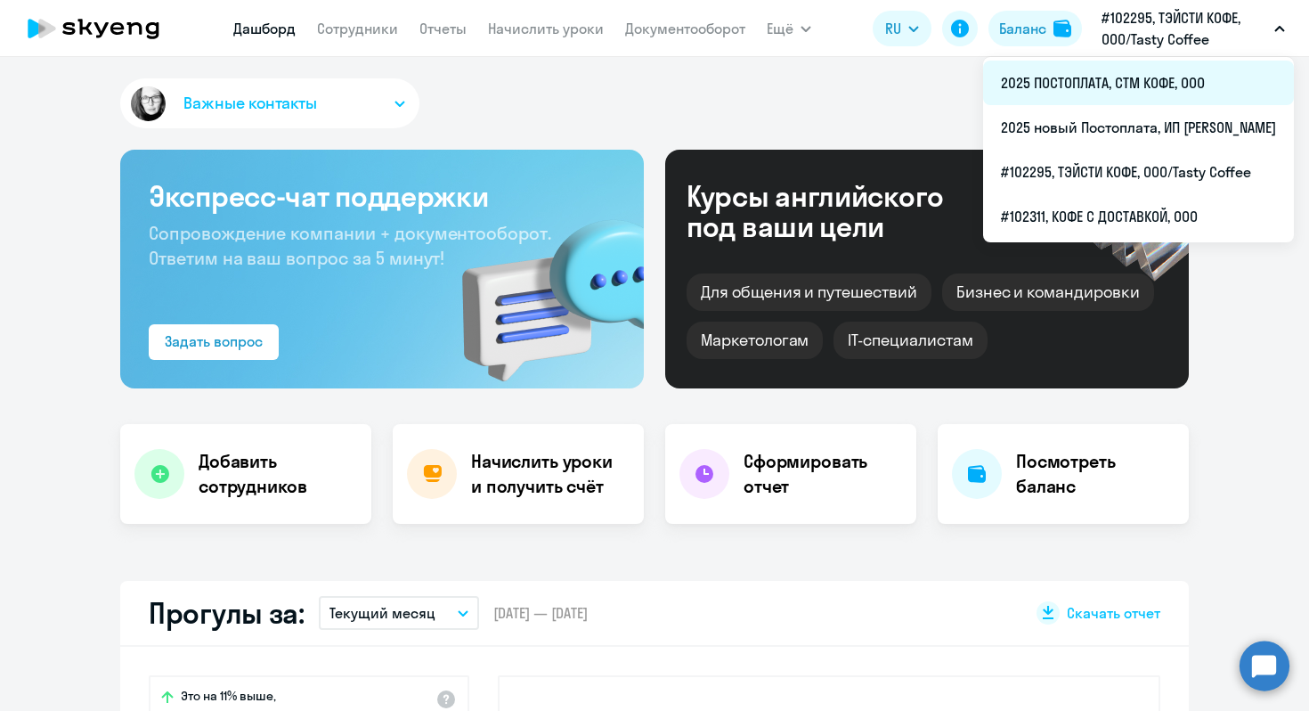
click at [1006, 83] on li "2025 ПОСТОПЛАТА, СТМ КОФЕ, ООО" at bounding box center [1138, 83] width 311 height 45
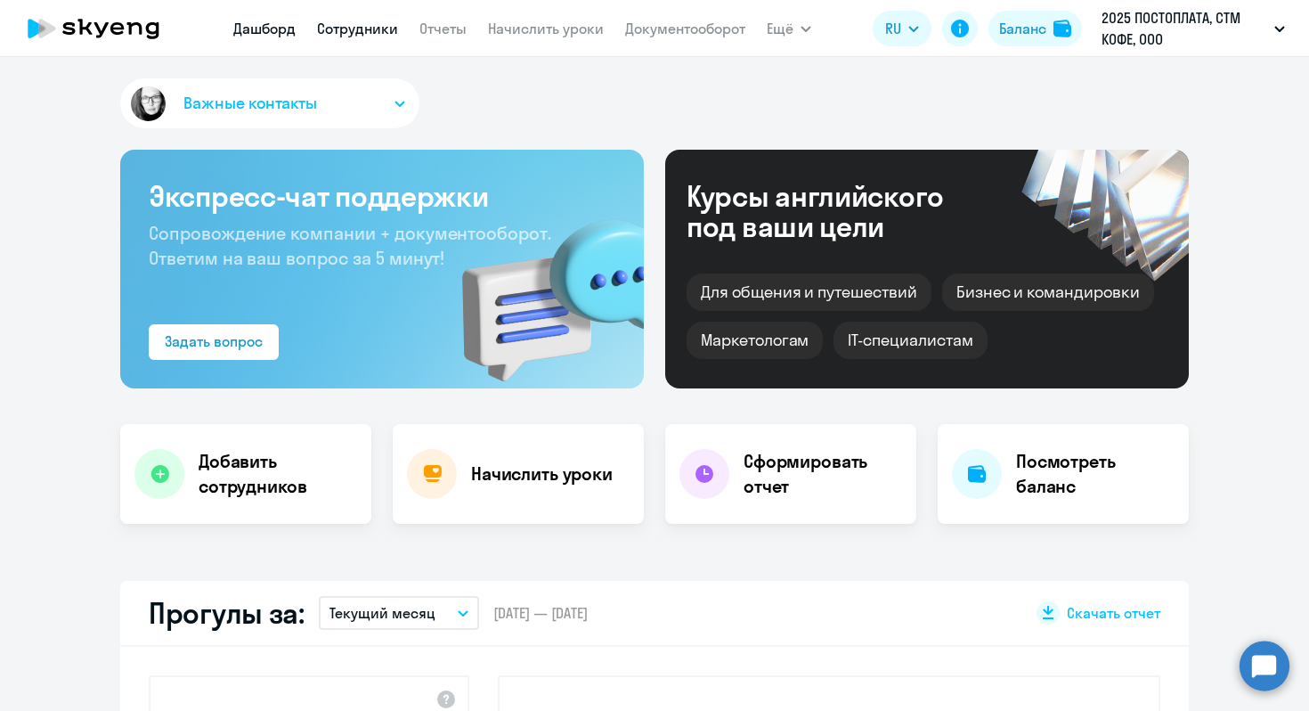
click at [378, 22] on link "Сотрудники" at bounding box center [357, 29] width 81 height 18
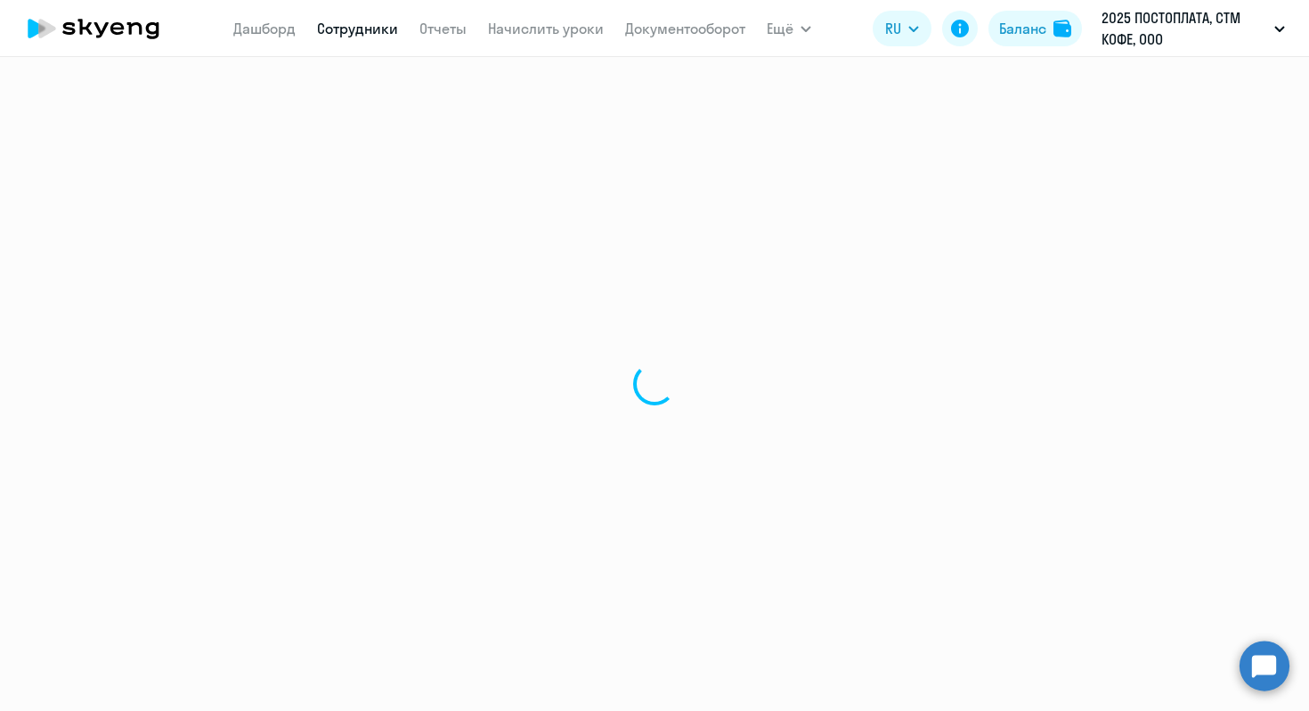
select select "30"
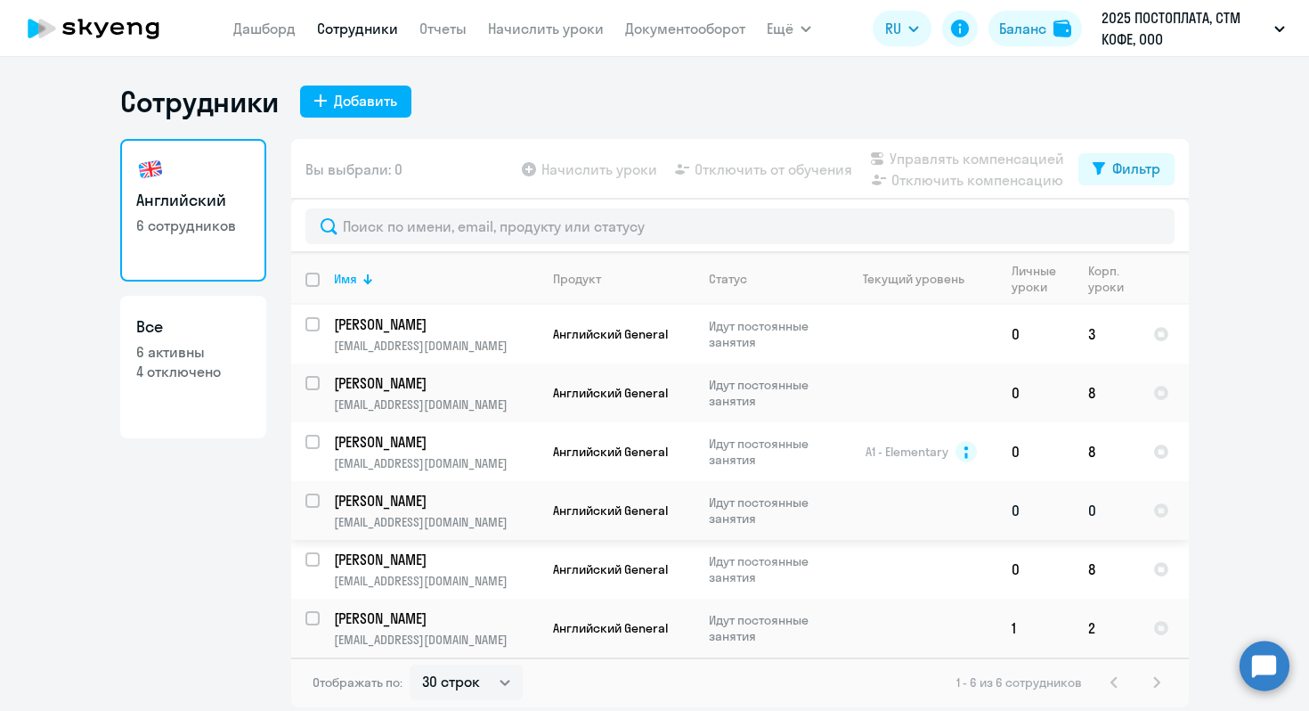
click at [456, 521] on p "[EMAIL_ADDRESS][DOMAIN_NAME]" at bounding box center [436, 522] width 204 height 16
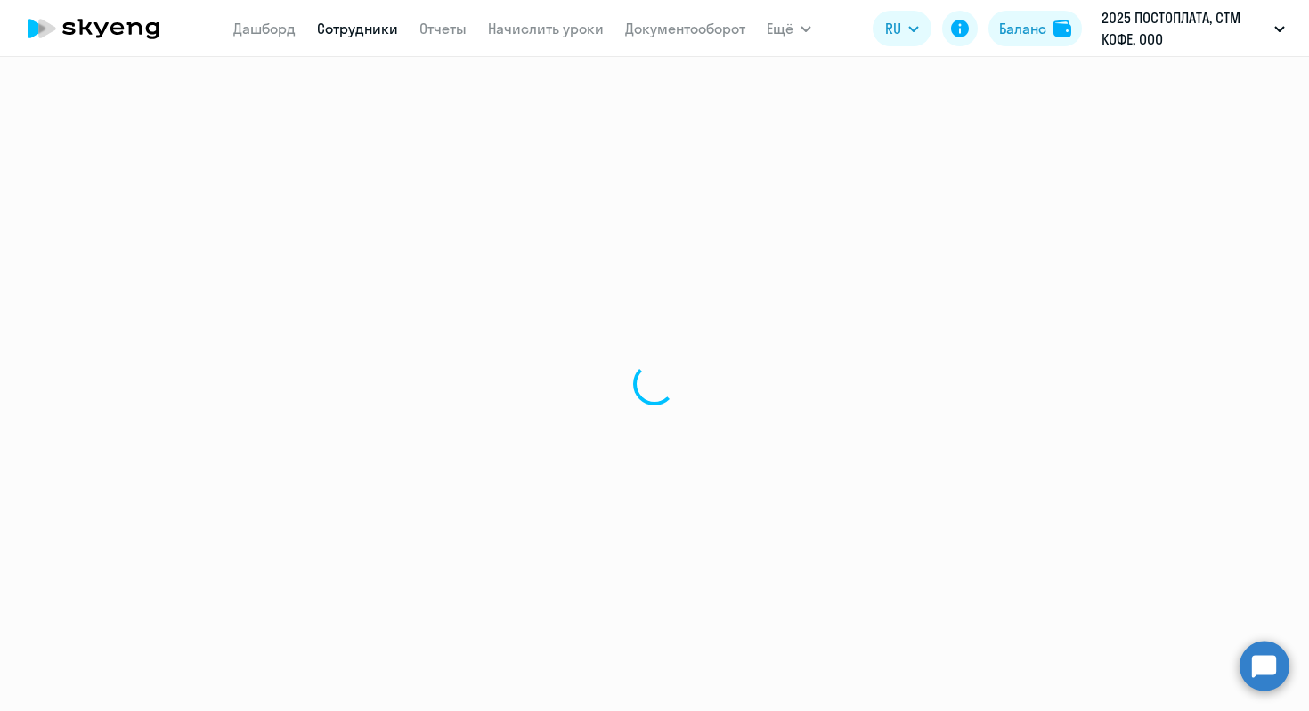
select select "english"
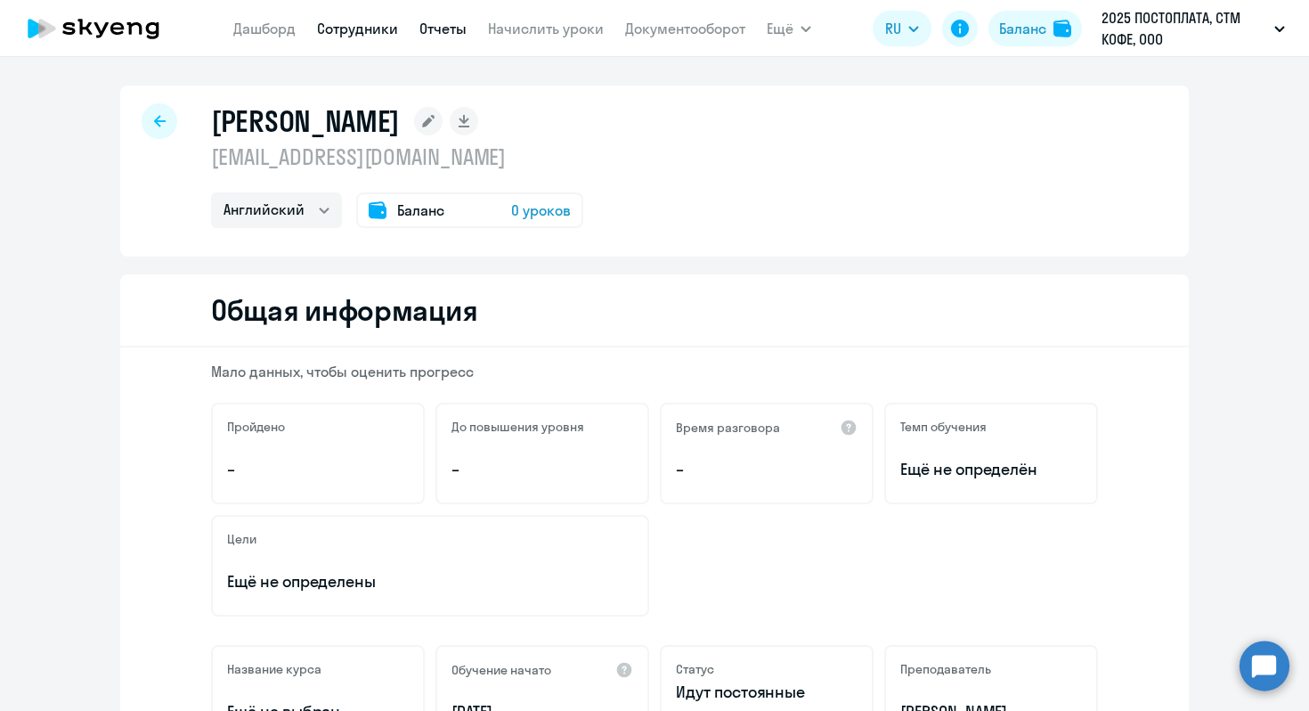
click at [437, 27] on link "Отчеты" at bounding box center [442, 29] width 47 height 18
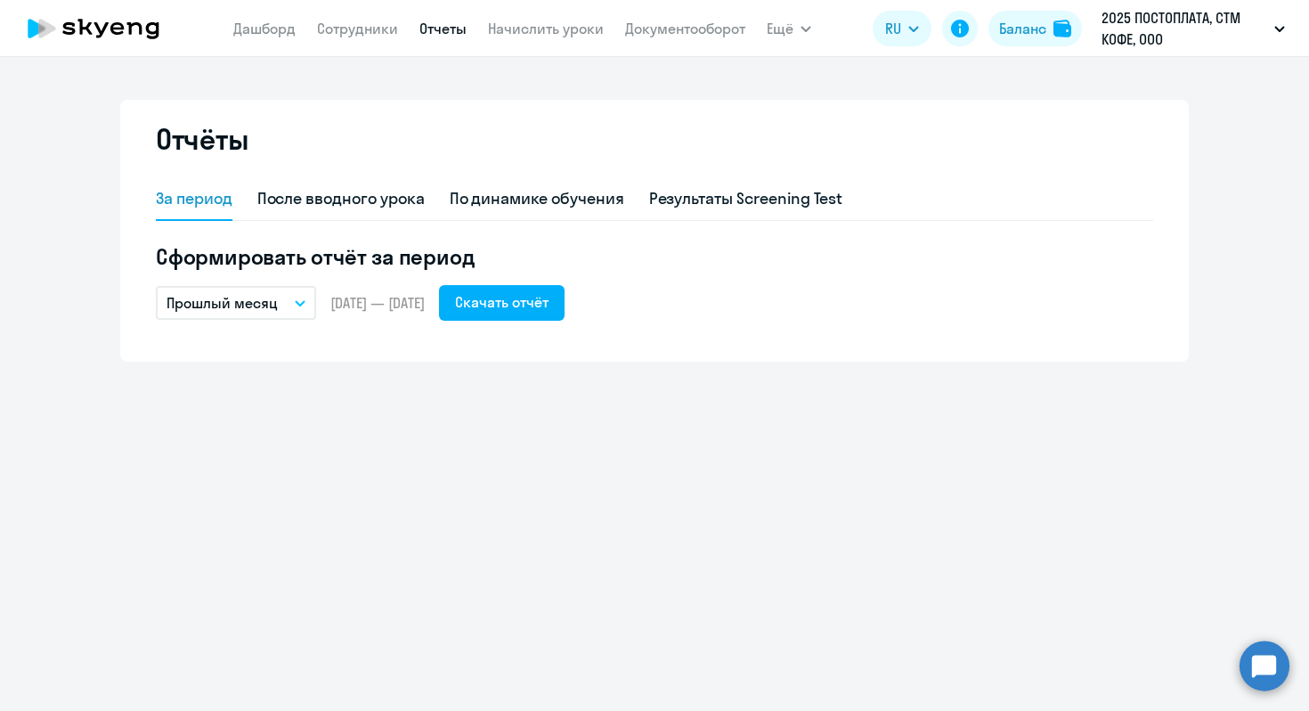
click at [226, 314] on button "Прошлый месяц" at bounding box center [236, 303] width 160 height 34
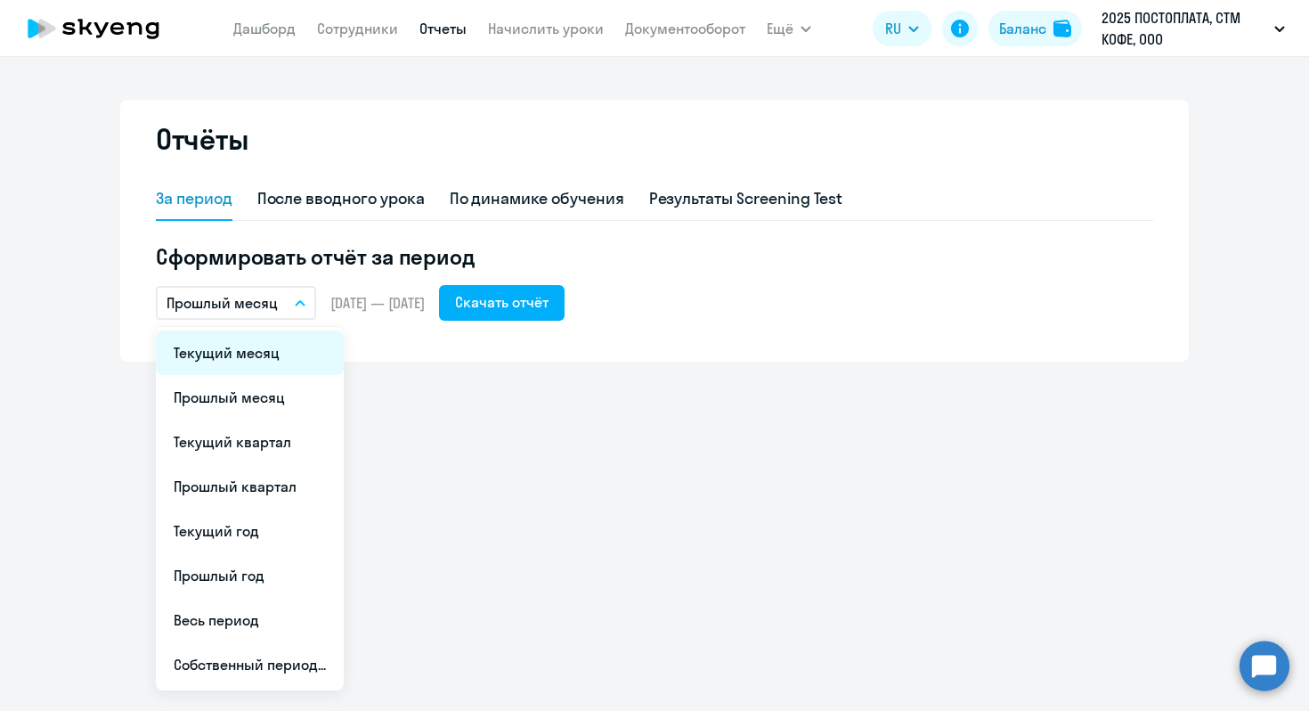
click at [236, 353] on li "Текущий месяц" at bounding box center [250, 352] width 188 height 45
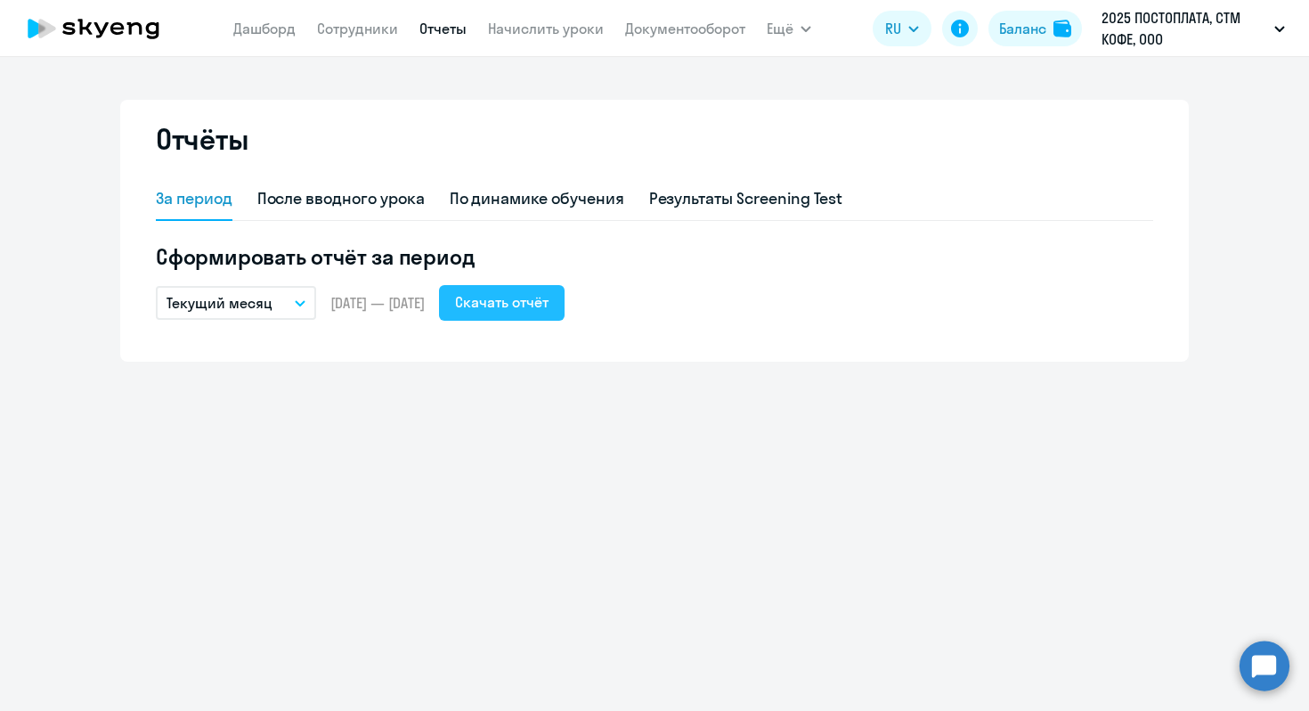
click at [529, 302] on div "Скачать отчёт" at bounding box center [502, 301] width 94 height 21
click at [364, 35] on link "Сотрудники" at bounding box center [357, 29] width 81 height 18
select select "30"
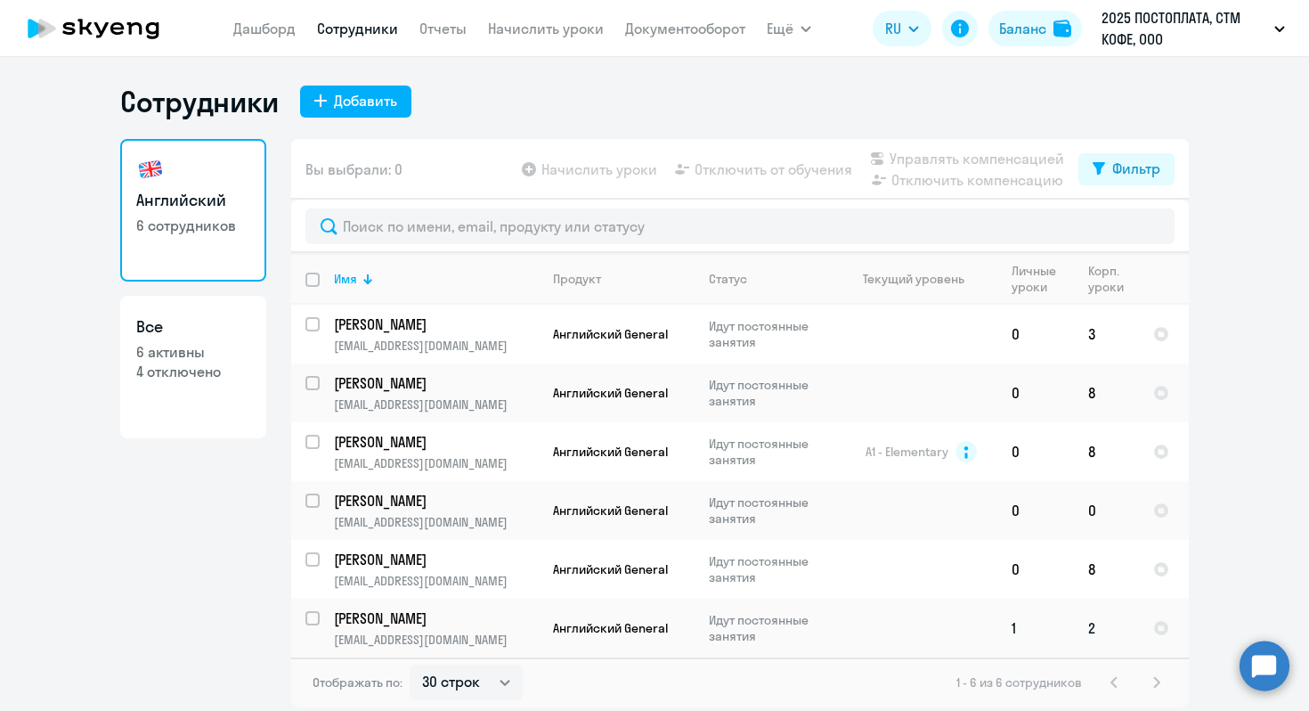
click at [994, 632] on td at bounding box center [915, 628] width 166 height 59
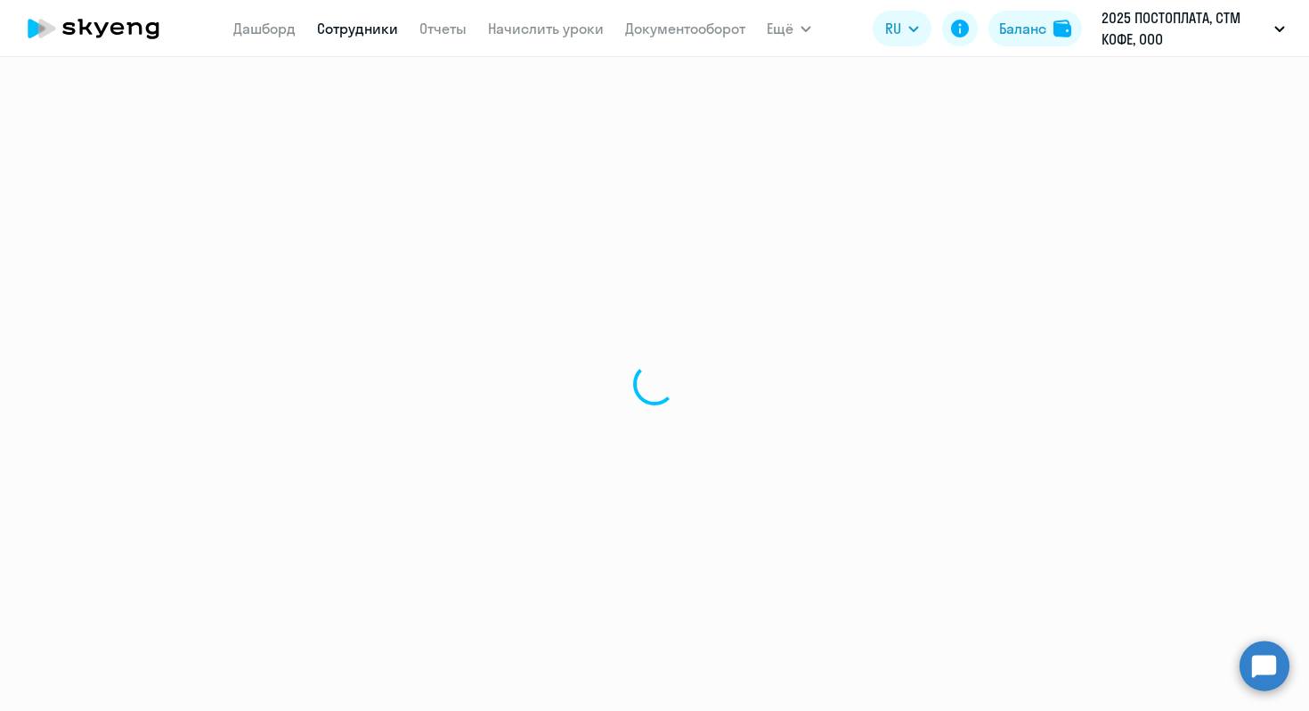
select select "english"
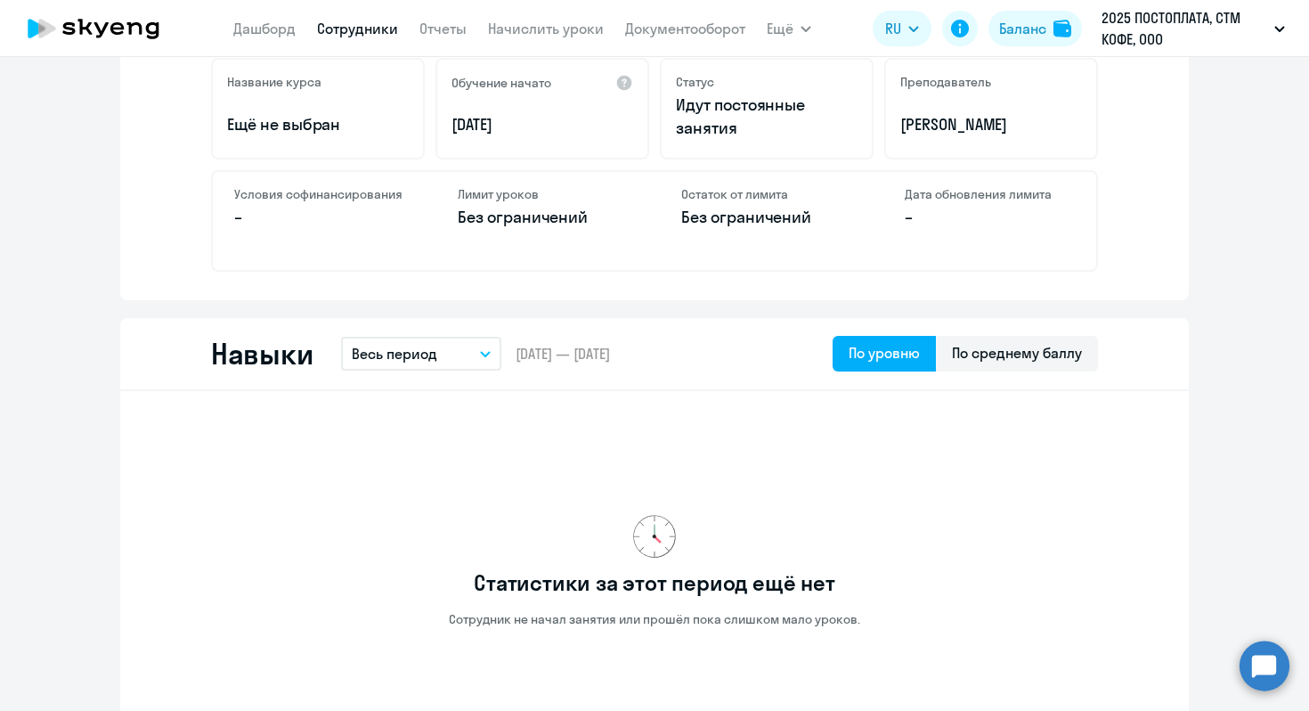
scroll to position [573, 0]
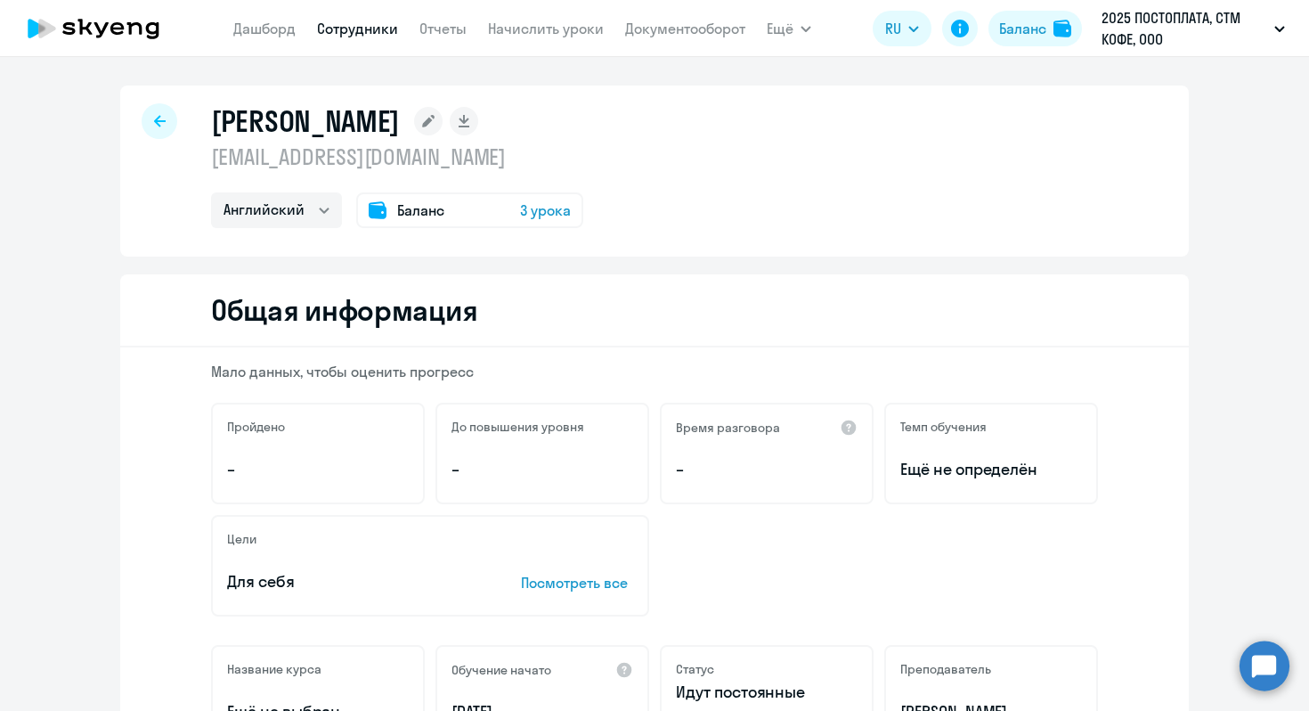
select select "30"
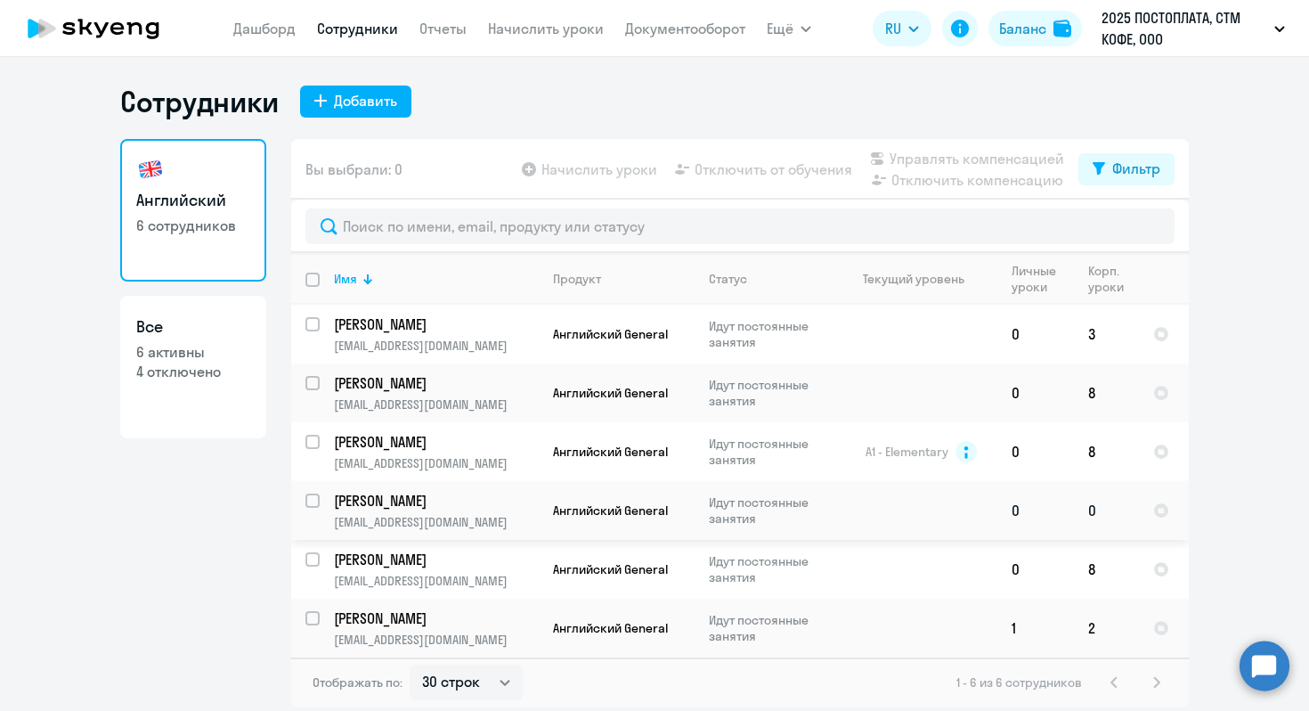
click at [302, 497] on div at bounding box center [313, 500] width 43 height 43
checkbox input "true"
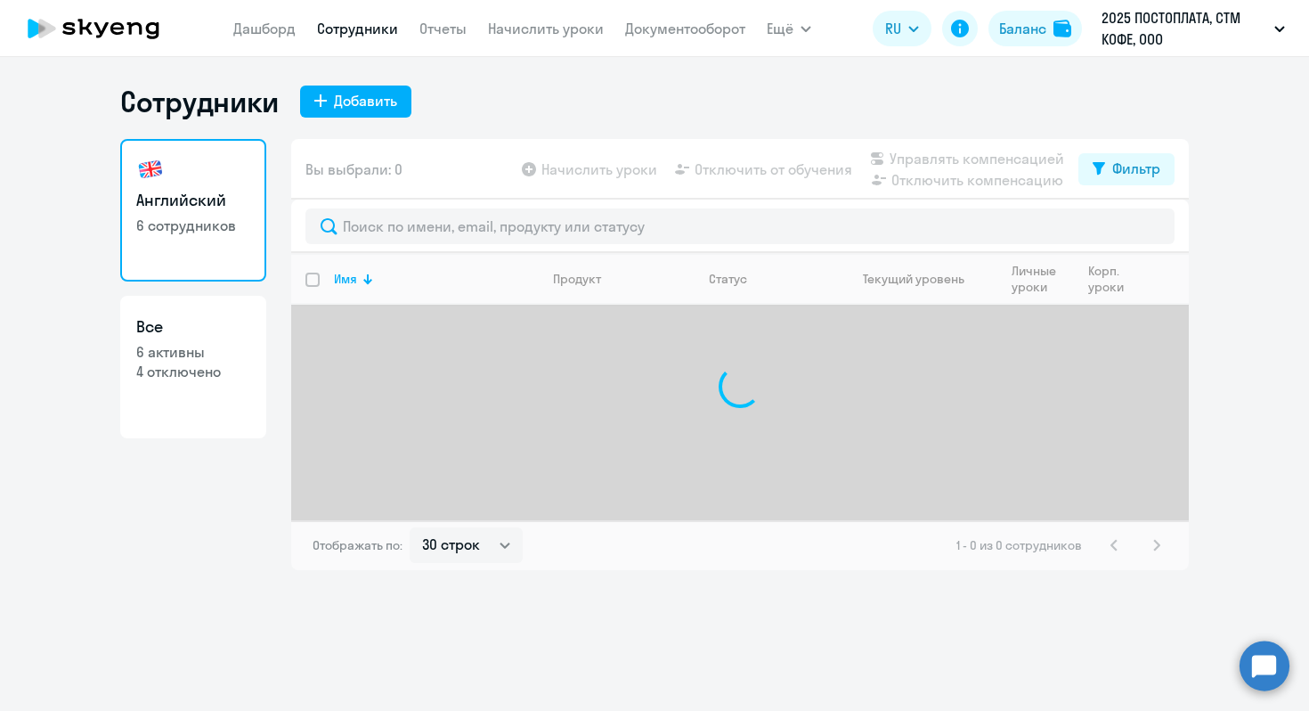
select select "30"
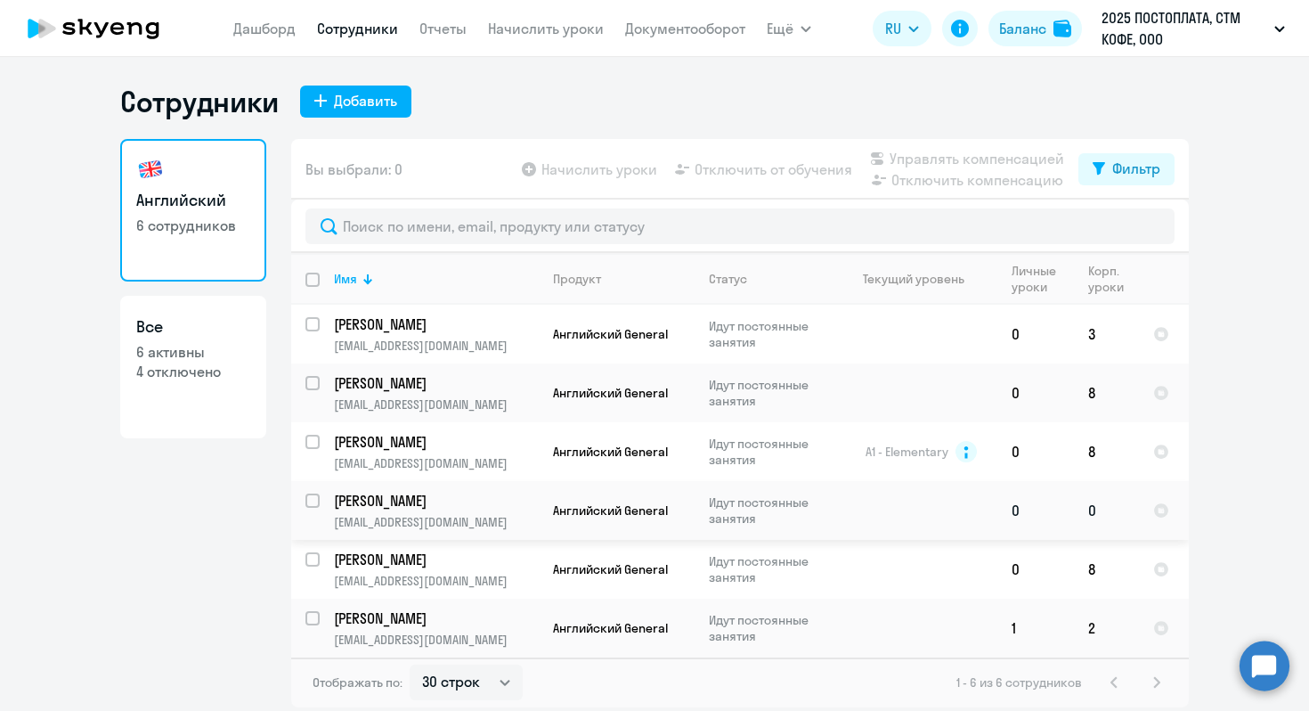
click at [314, 493] on input "select row 39534021" at bounding box center [323, 511] width 36 height 36
checkbox input "true"
click at [585, 170] on span "Начислить уроки" at bounding box center [600, 169] width 116 height 21
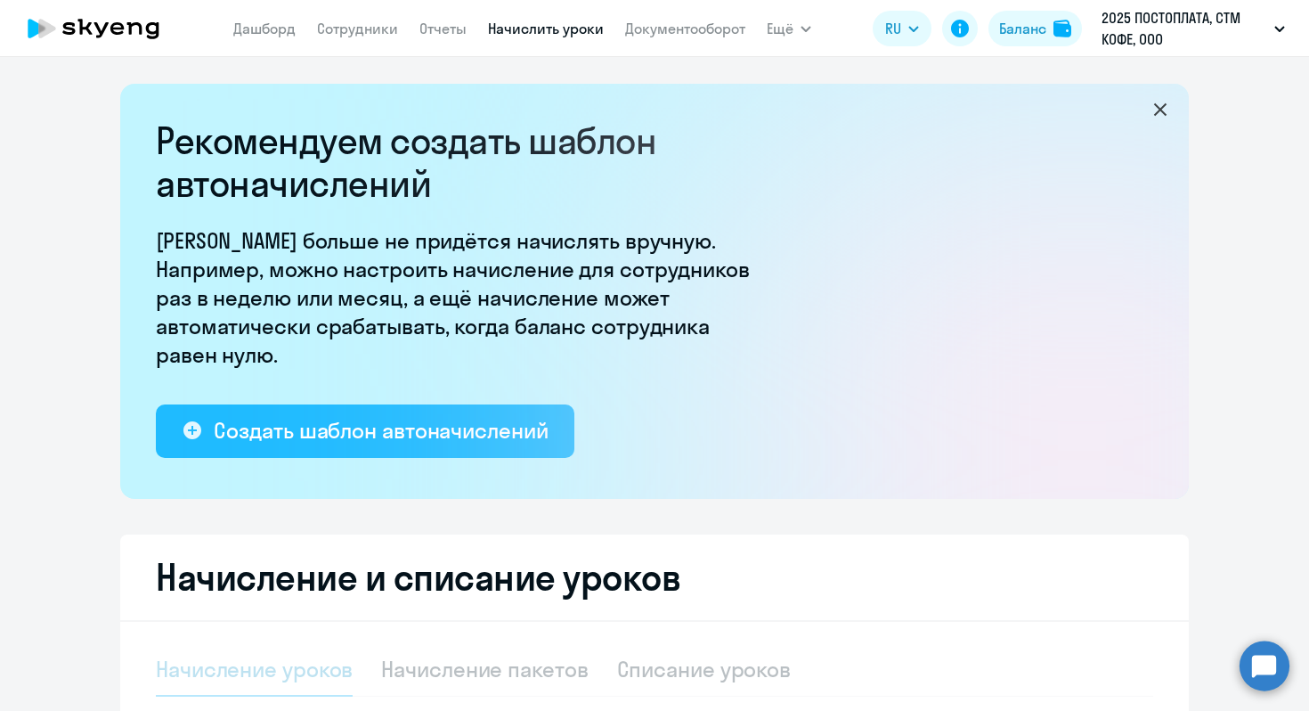
select select "10"
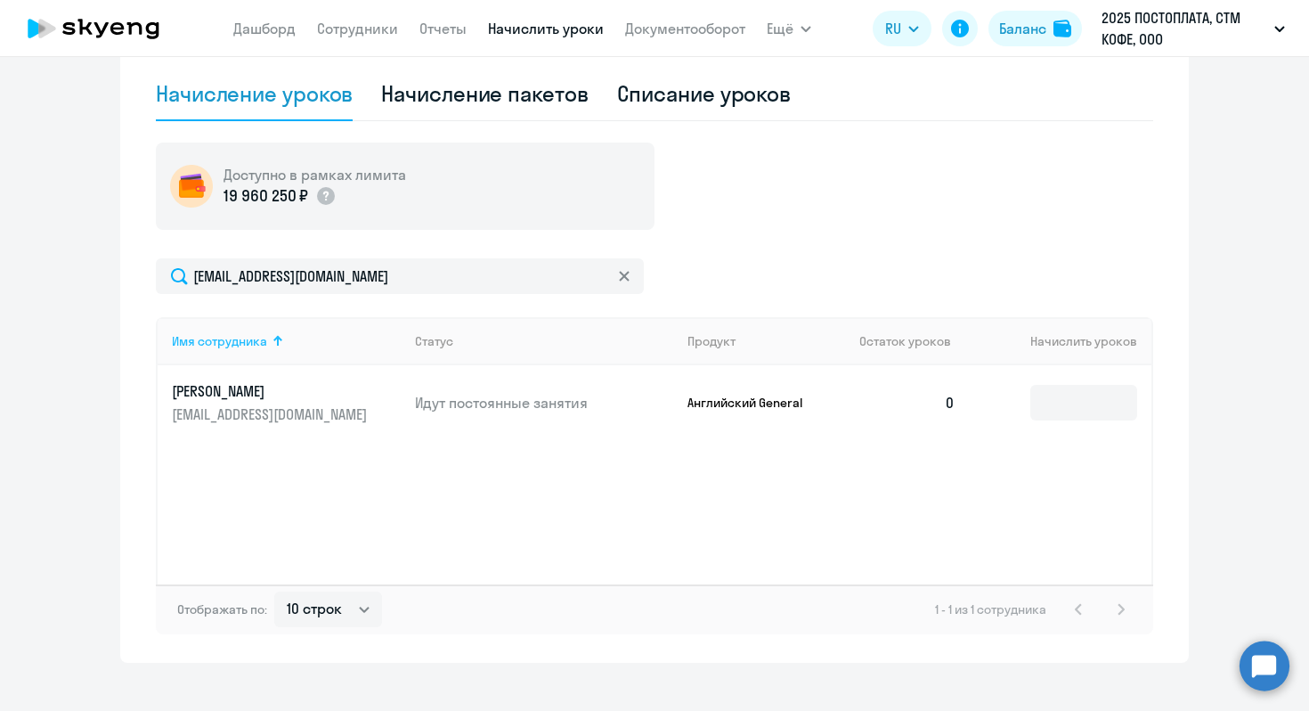
scroll to position [595, 0]
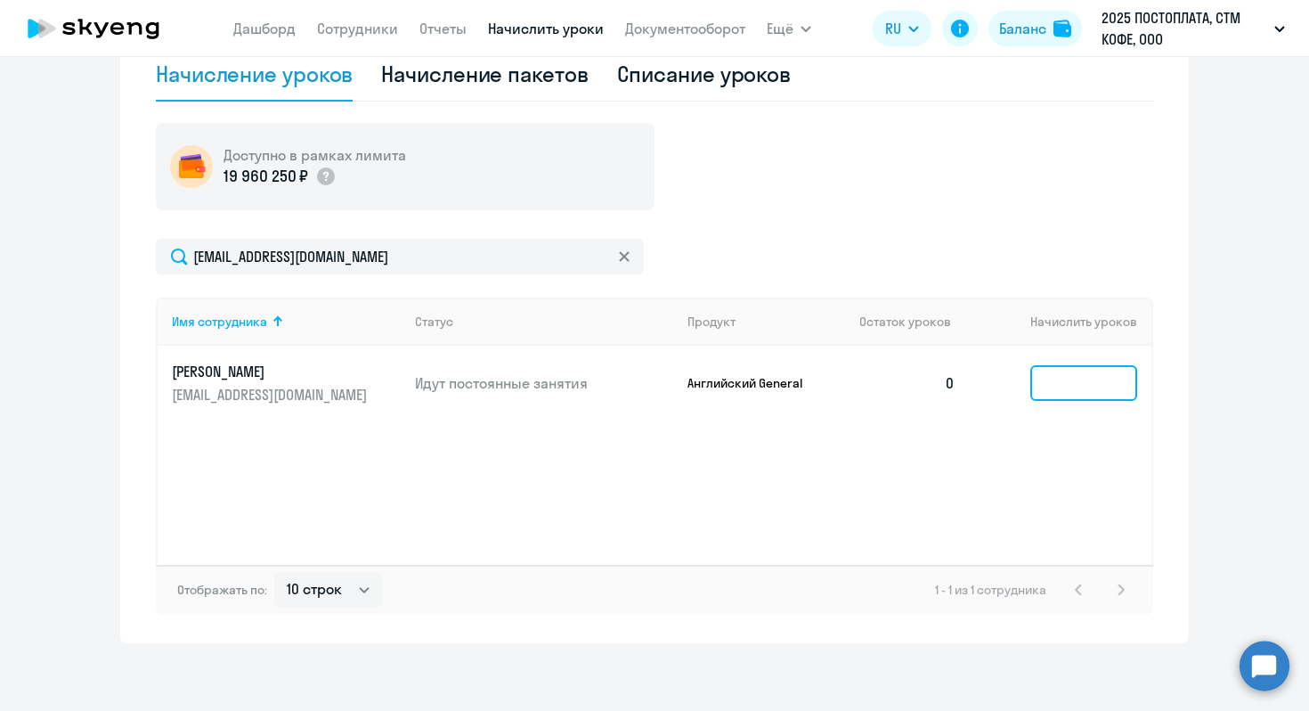
click at [1057, 372] on input at bounding box center [1083, 383] width 107 height 36
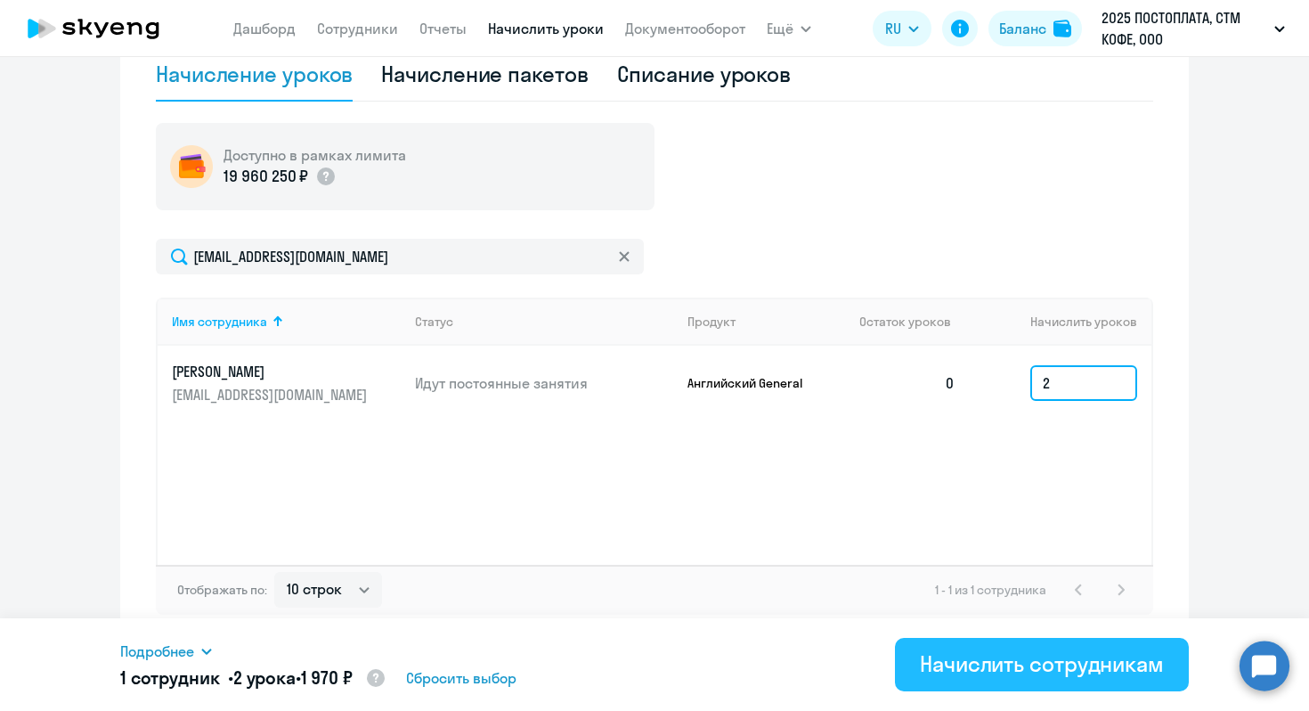
type input "2"
click at [1007, 674] on div "Начислить сотрудникам" at bounding box center [1042, 663] width 244 height 29
